Goal: Task Accomplishment & Management: Manage account settings

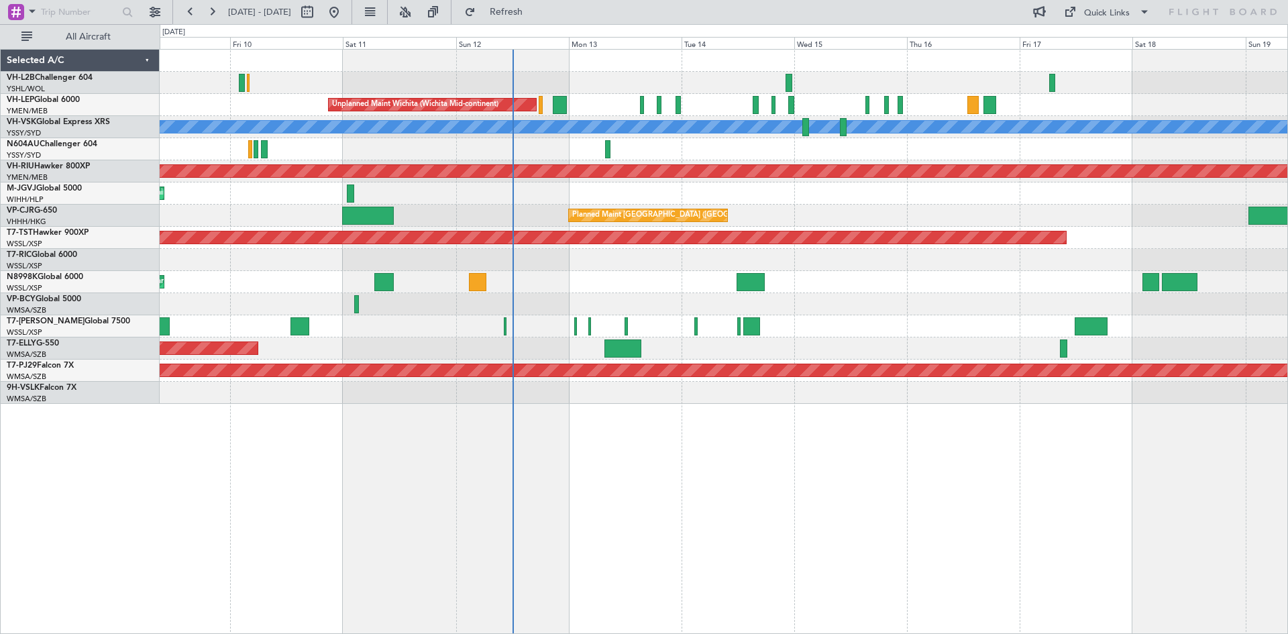
click at [555, 153] on div "Unplanned Maint Wichita (Wichita Mid-continent) Unplanned Maint Sydney ([PERSON…" at bounding box center [724, 227] width 1128 height 354
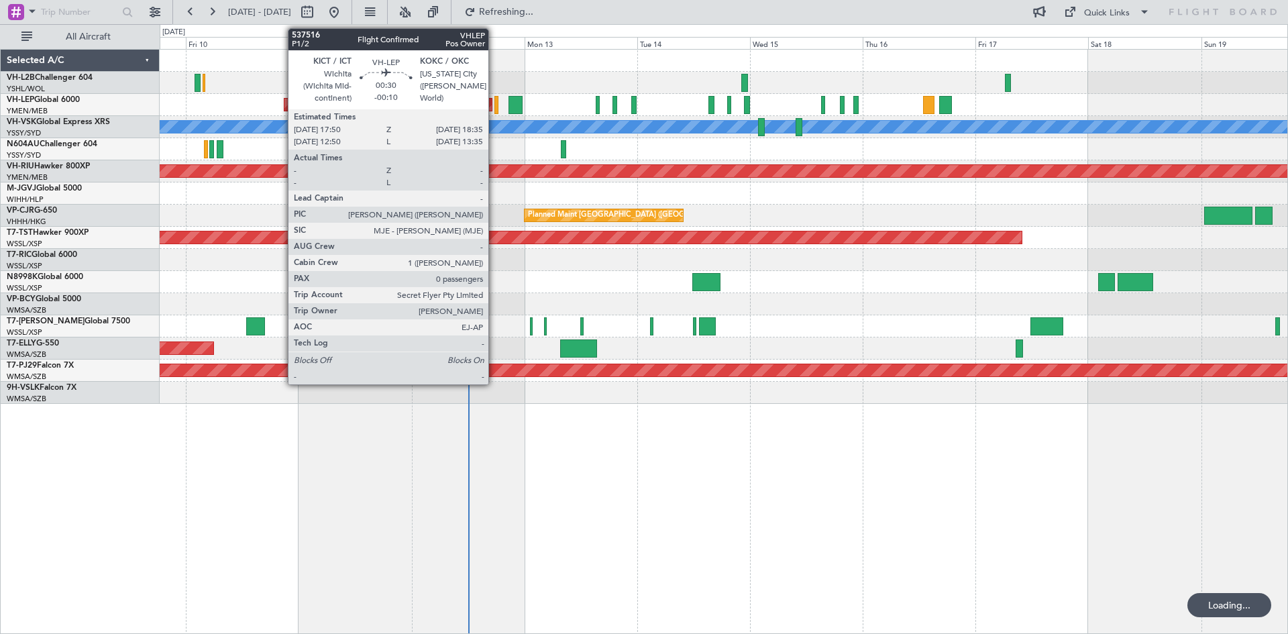
click at [496, 102] on div at bounding box center [496, 105] width 4 height 18
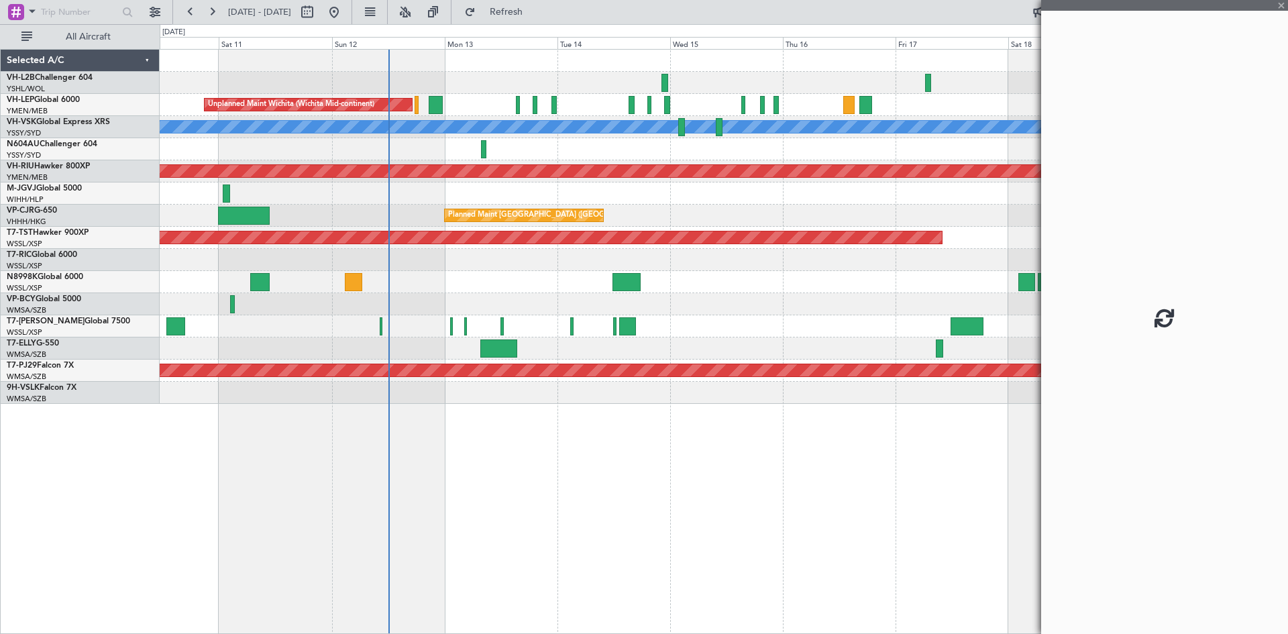
click at [627, 203] on div "Unplanned Maint Wichita (Wichita Mid-continent) [PERSON_NAME] Unplanned Maint S…" at bounding box center [724, 227] width 1128 height 354
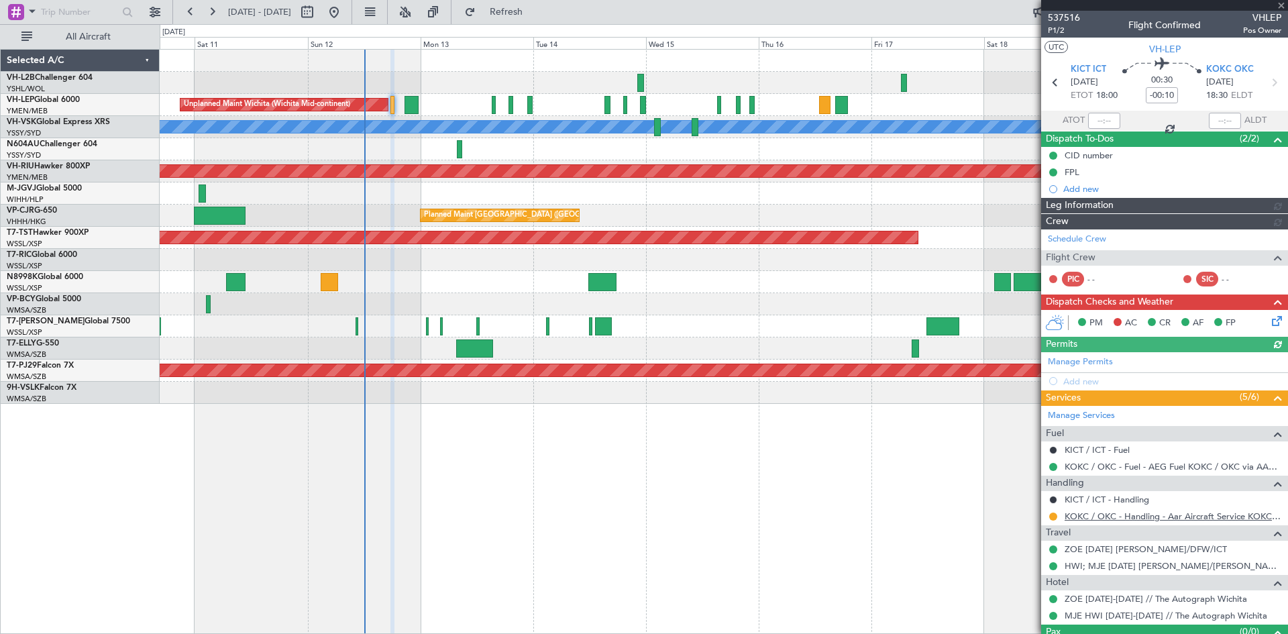
type input "[PERSON_NAME] (KYA)"
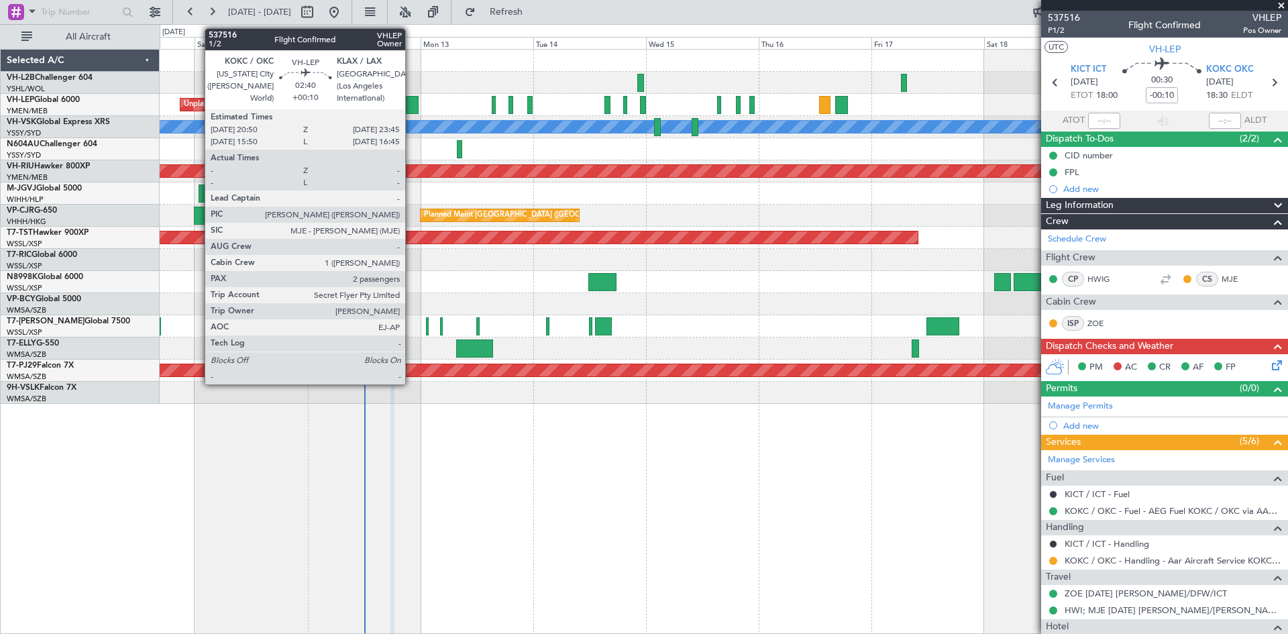
click at [411, 99] on div at bounding box center [411, 105] width 14 height 18
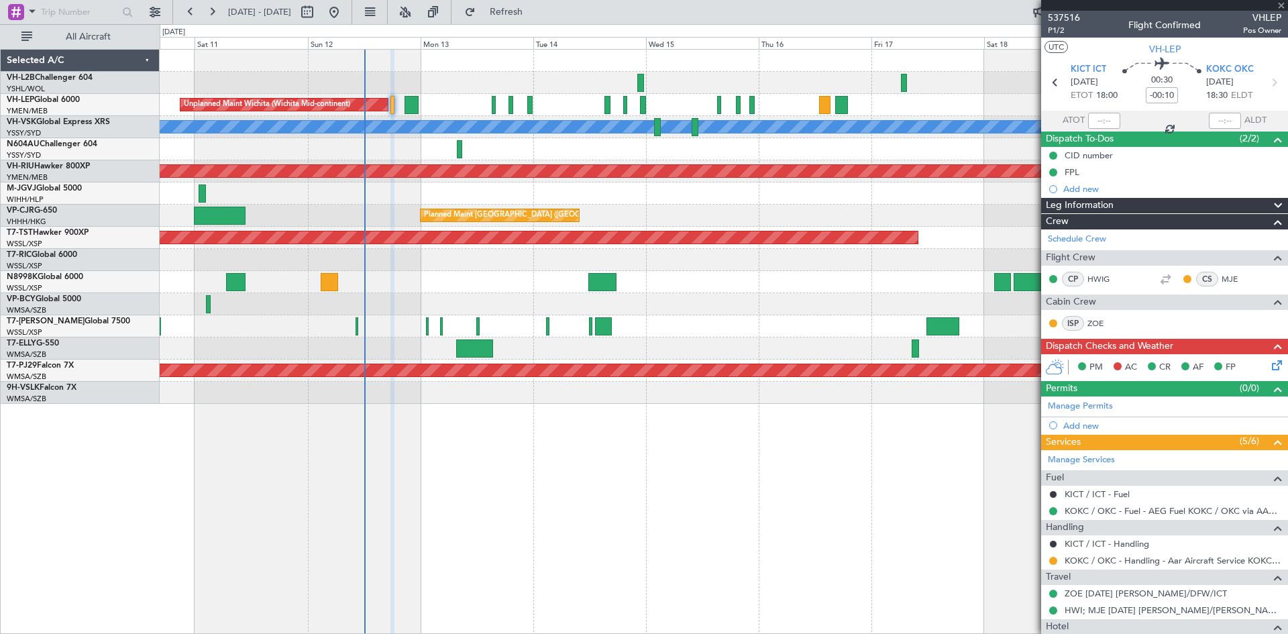
type input "+00:10"
type input "2"
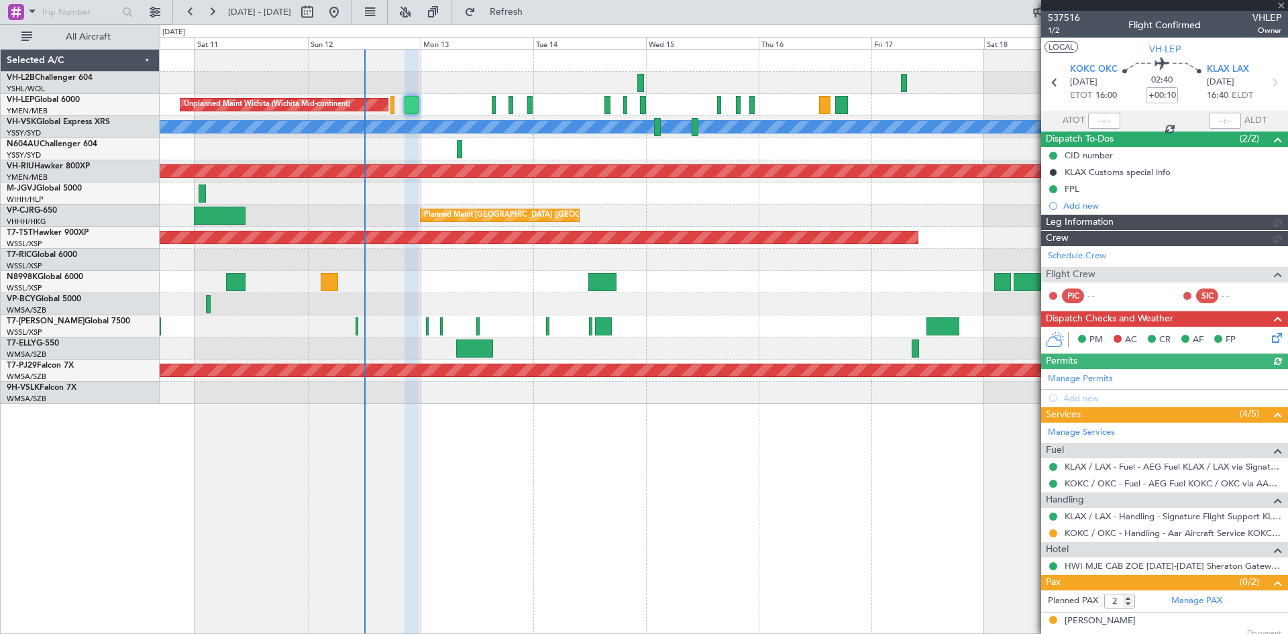
type input "[PERSON_NAME] (KYA)"
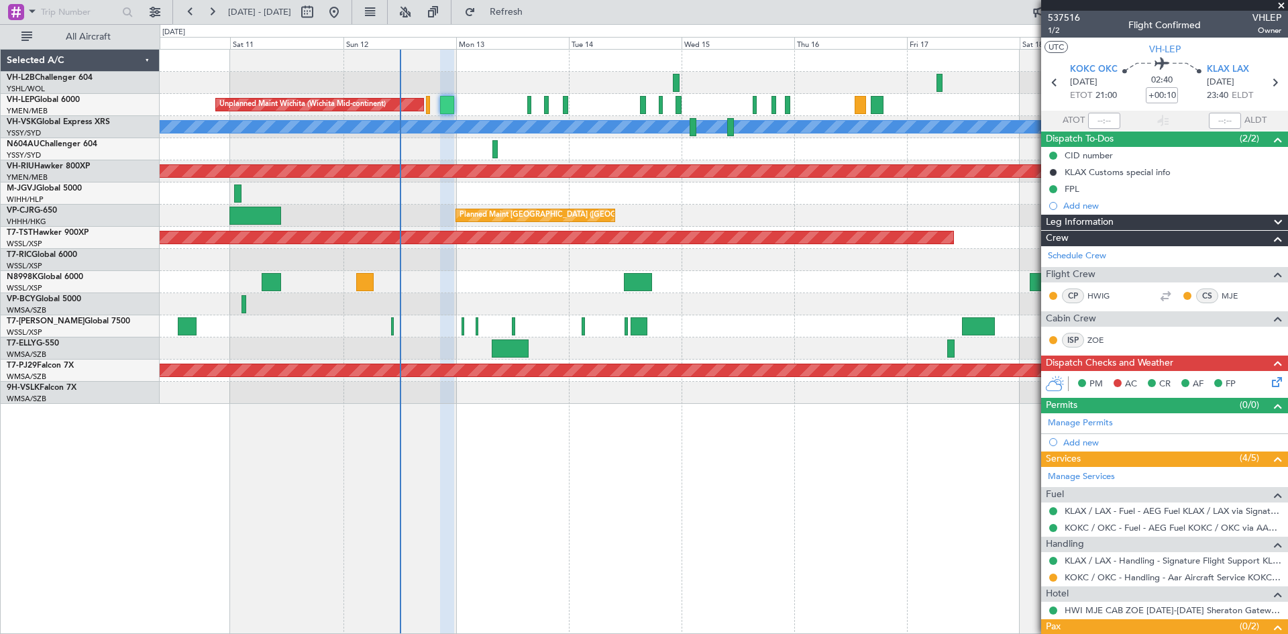
click at [492, 101] on div "Unplanned Maint Wichita (Wichita Mid-continent) [PERSON_NAME] Unplanned Maint S…" at bounding box center [724, 227] width 1128 height 354
type input "[PERSON_NAME] (KYA)"
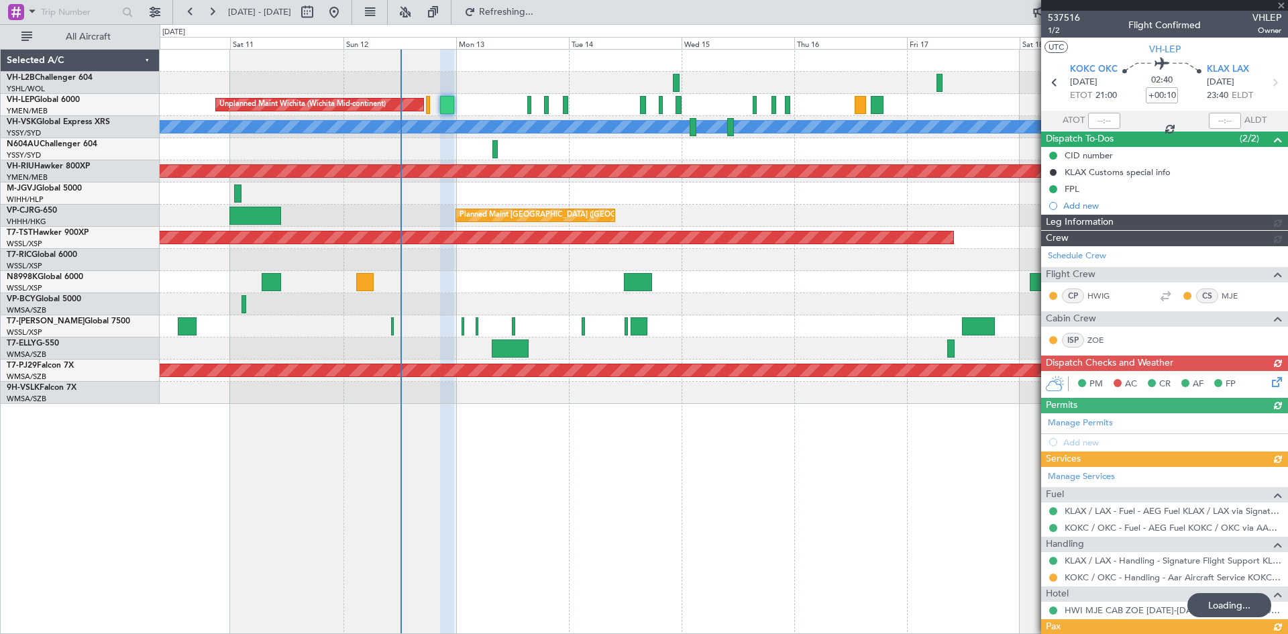
type input "[PERSON_NAME] (KYA)"
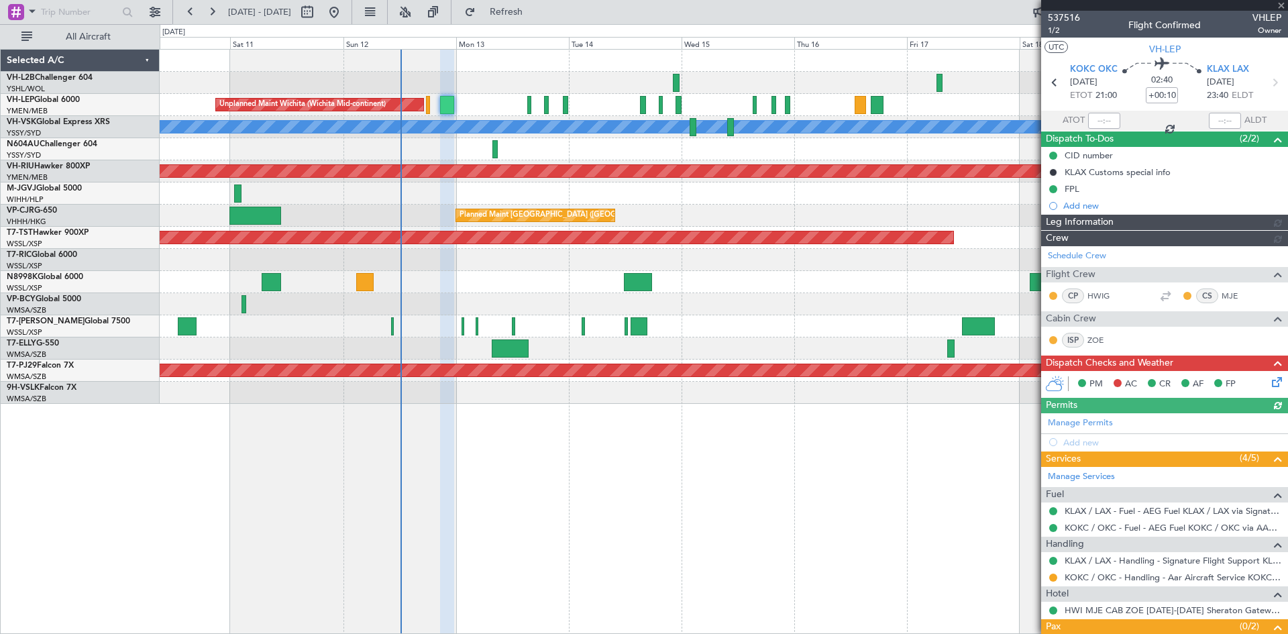
type input "[PERSON_NAME] (KYA)"
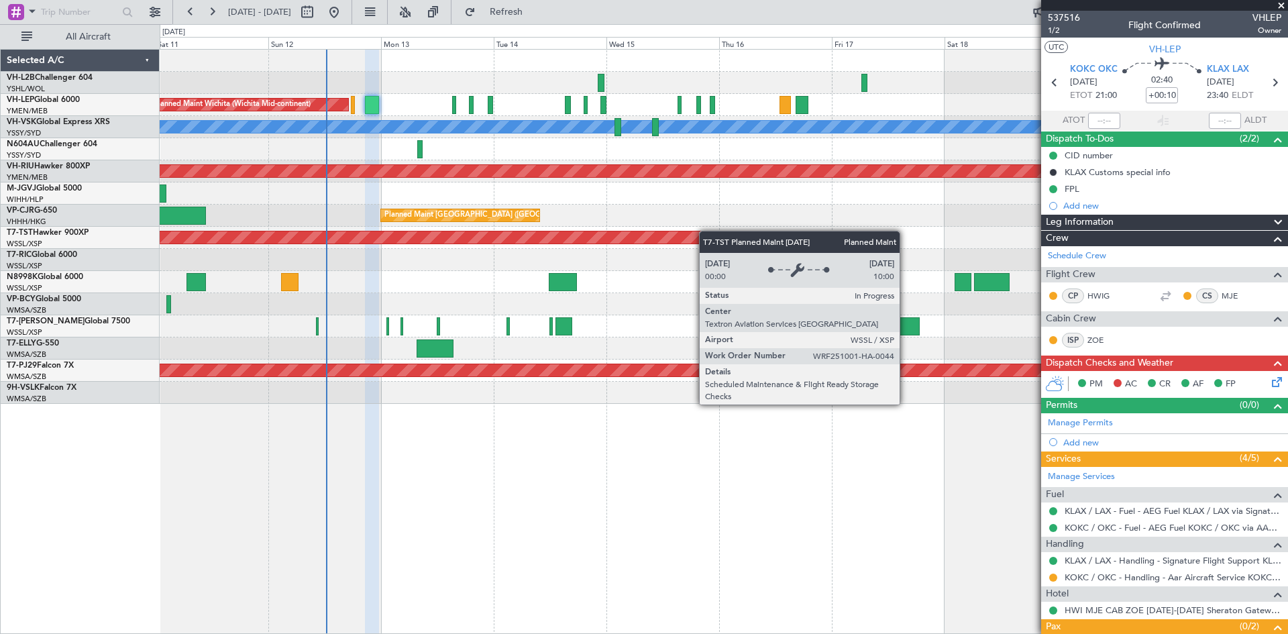
click at [689, 237] on div "Unplanned Maint Wichita (Wichita Mid-continent) [PERSON_NAME] Unplanned Maint S…" at bounding box center [724, 227] width 1128 height 354
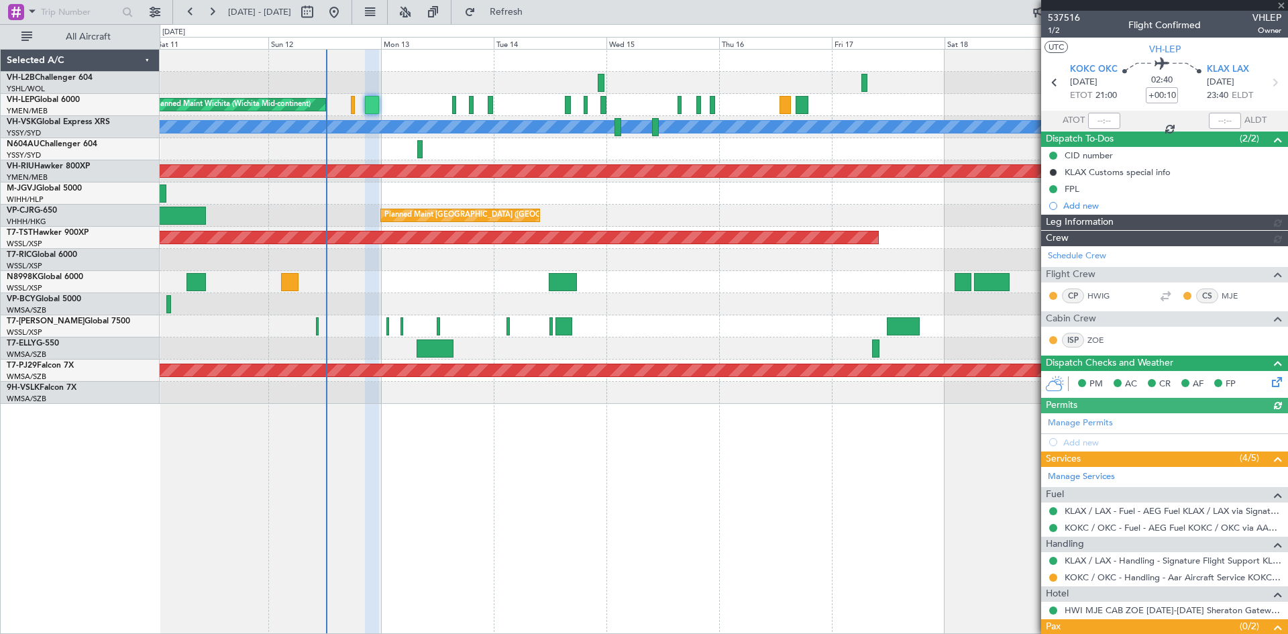
type input "[PERSON_NAME] (KYA)"
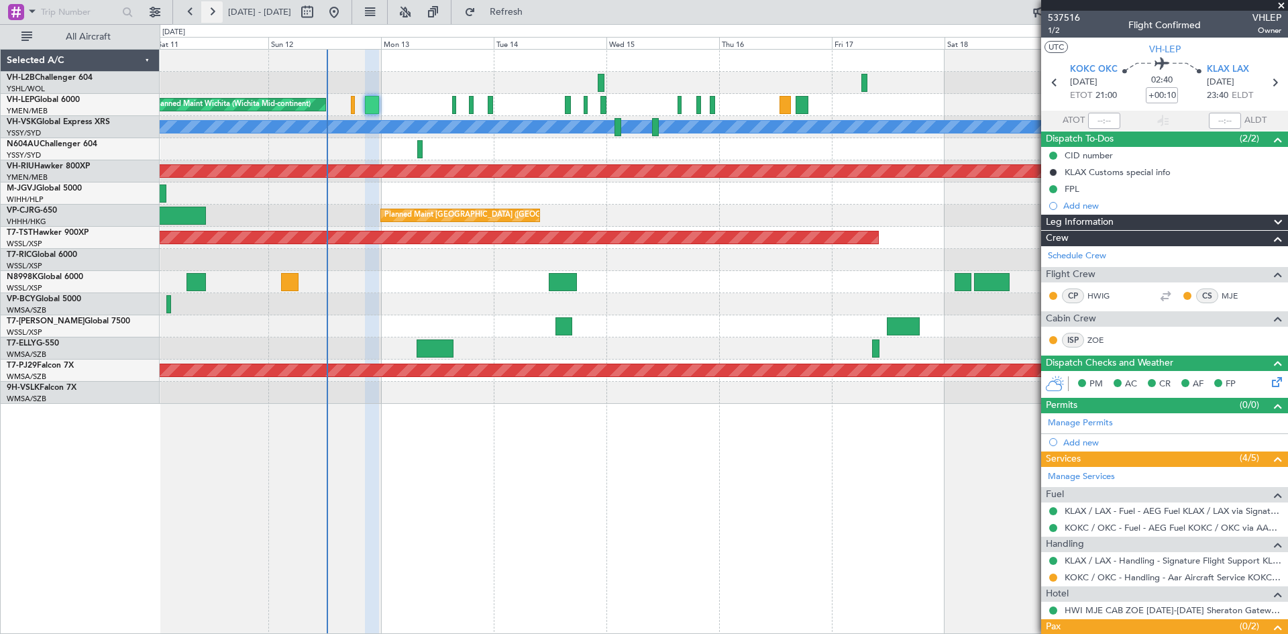
type input "[PERSON_NAME] (KYA)"
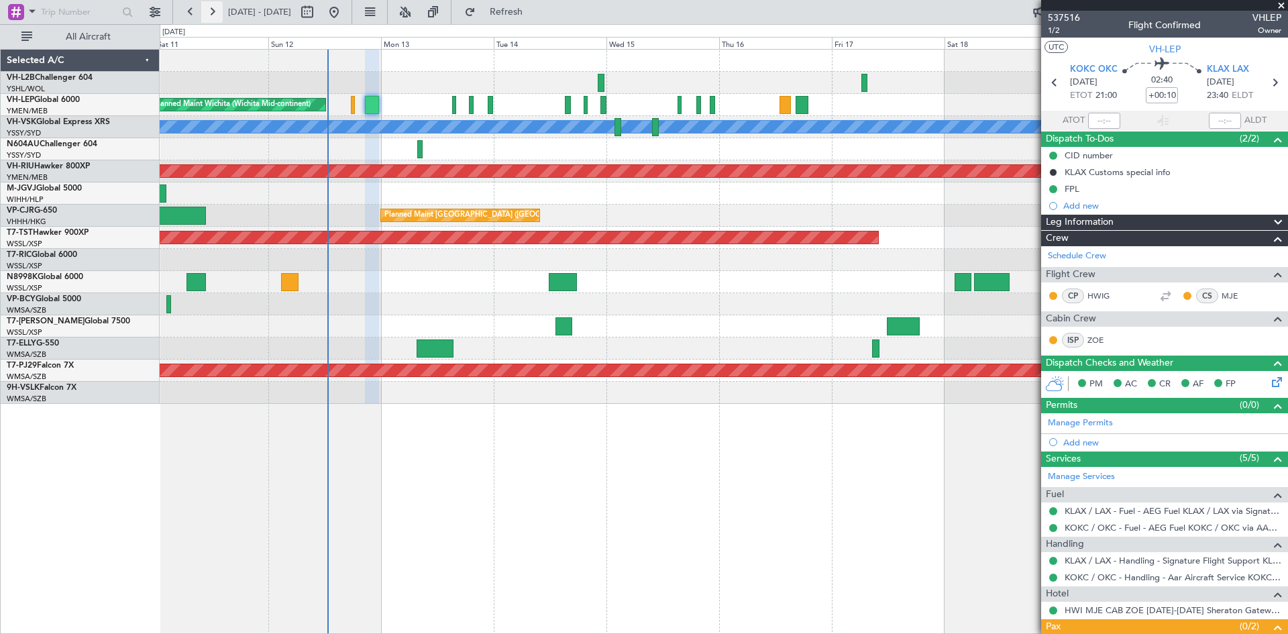
type input "[PERSON_NAME] (KYA)"
